Goal: Task Accomplishment & Management: Use online tool/utility

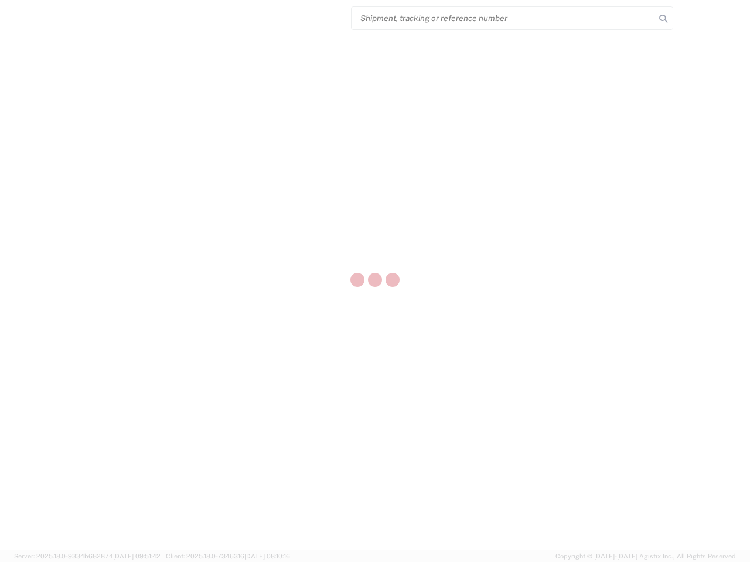
select select "US"
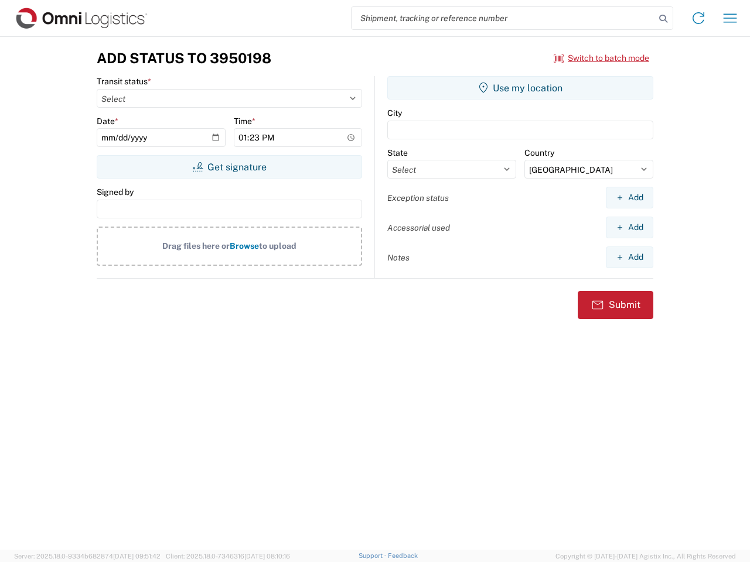
click at [503, 18] on input "search" at bounding box center [502, 18] width 303 height 22
click at [663, 19] on icon at bounding box center [663, 19] width 16 height 16
click at [698, 18] on icon at bounding box center [698, 18] width 19 height 19
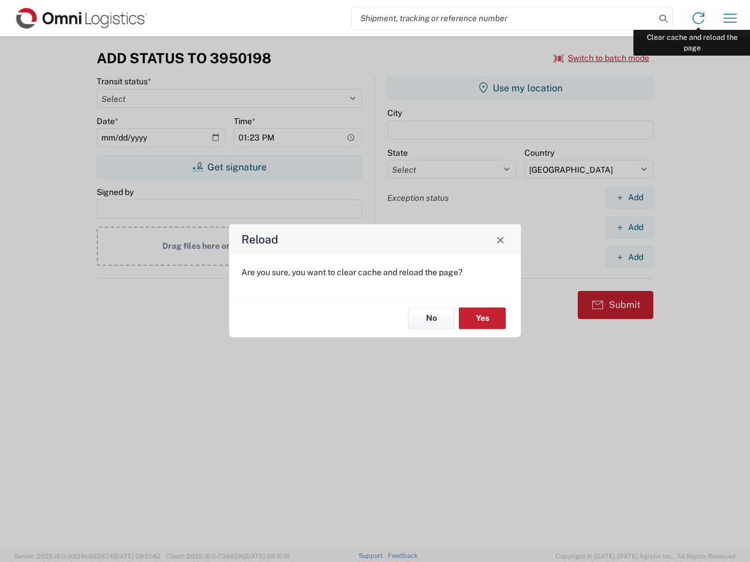
click at [730, 18] on div "Reload Are you sure, you want to clear cache and reload the page? No Yes" at bounding box center [375, 281] width 750 height 562
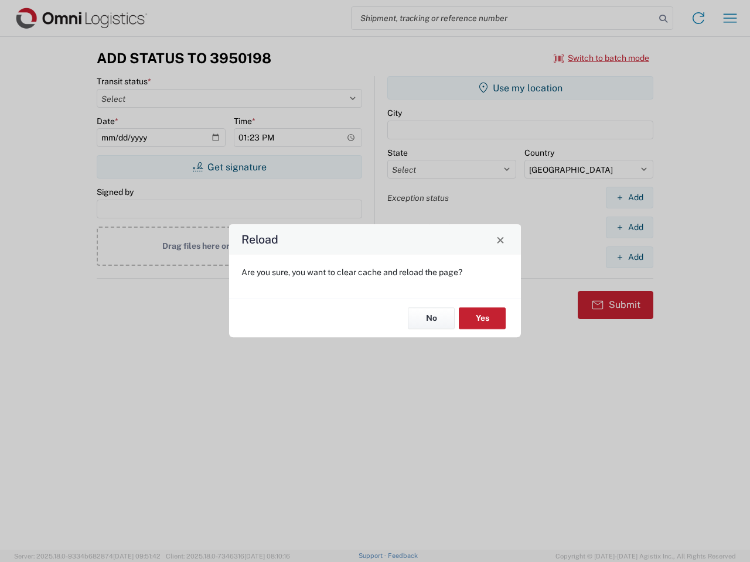
click at [602, 58] on div "Reload Are you sure, you want to clear cache and reload the page? No Yes" at bounding box center [375, 281] width 750 height 562
click at [229, 167] on div "Reload Are you sure, you want to clear cache and reload the page? No Yes" at bounding box center [375, 281] width 750 height 562
click at [520, 88] on div "Reload Are you sure, you want to clear cache and reload the page? No Yes" at bounding box center [375, 281] width 750 height 562
click at [629, 197] on div "Reload Are you sure, you want to clear cache and reload the page? No Yes" at bounding box center [375, 281] width 750 height 562
click at [629, 227] on div "Reload Are you sure, you want to clear cache and reload the page? No Yes" at bounding box center [375, 281] width 750 height 562
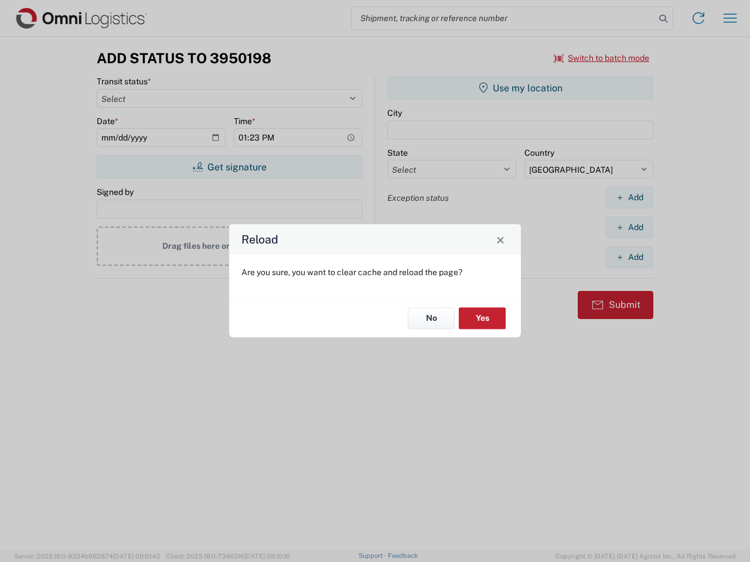
click at [629, 257] on div "Reload Are you sure, you want to clear cache and reload the page? No Yes" at bounding box center [375, 281] width 750 height 562
